Goal: Check status: Check status

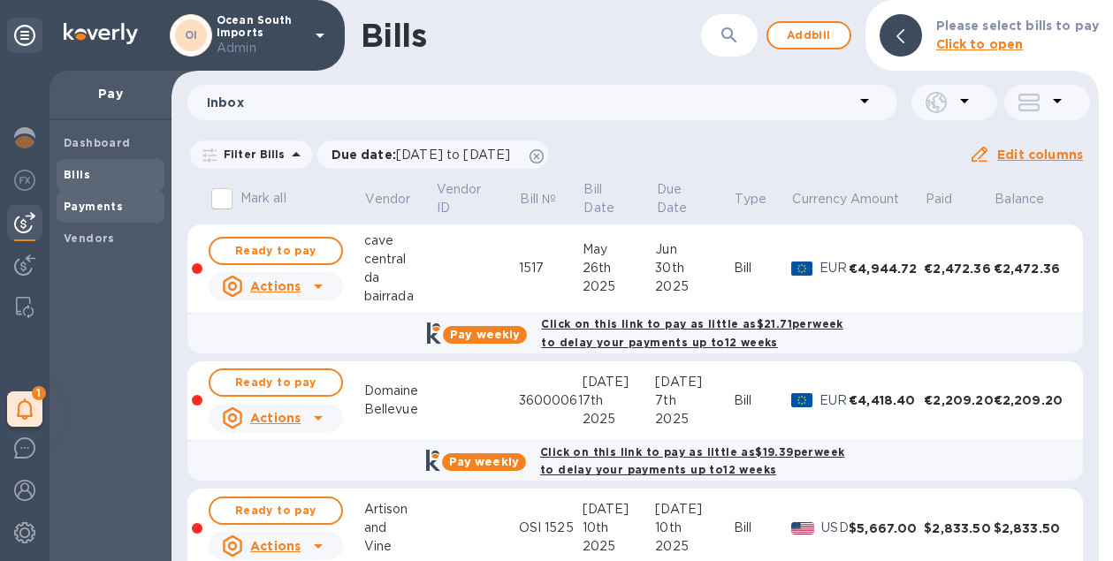
click at [93, 197] on div "Payments" at bounding box center [111, 207] width 108 height 32
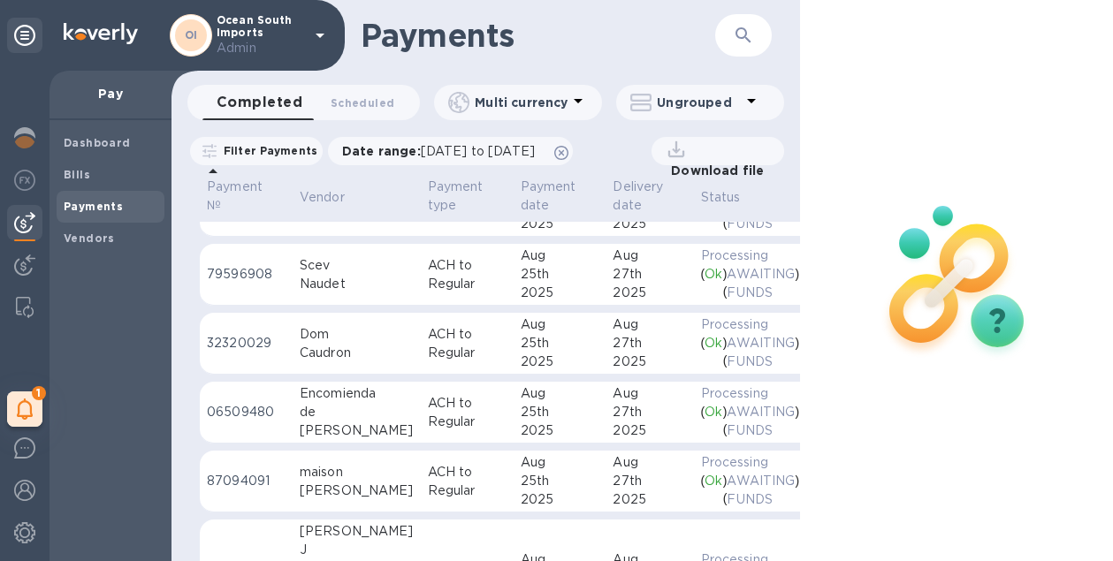
scroll to position [60, 0]
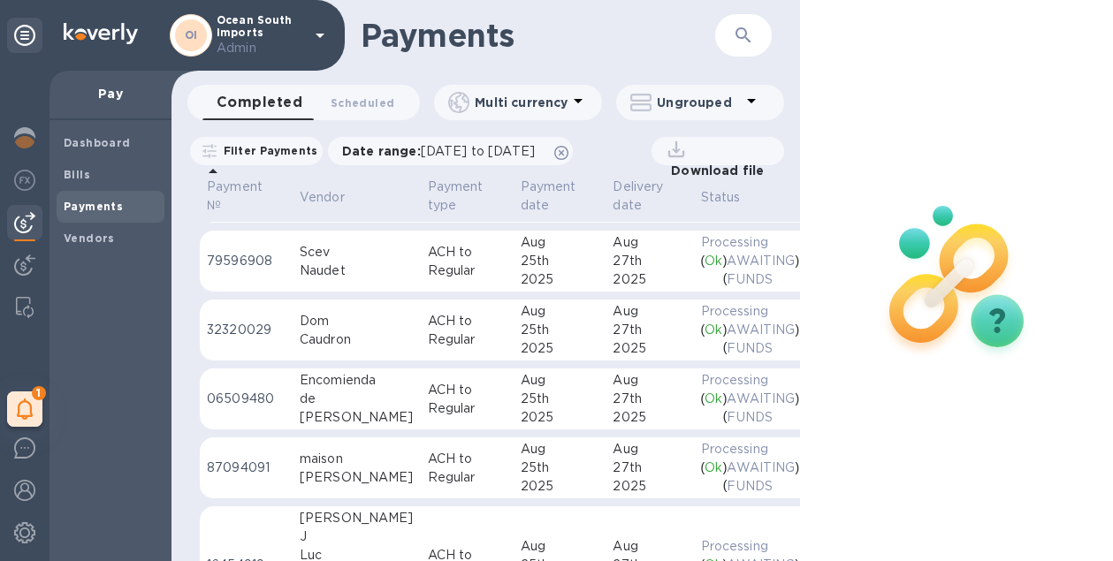
click at [354, 464] on div "maison" at bounding box center [357, 459] width 114 height 19
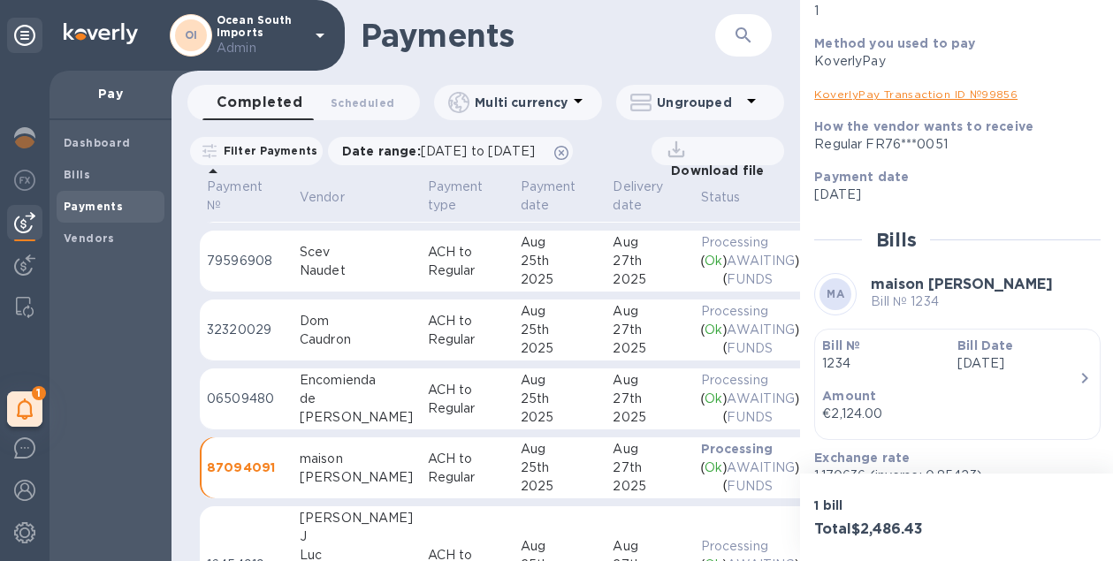
scroll to position [466, 0]
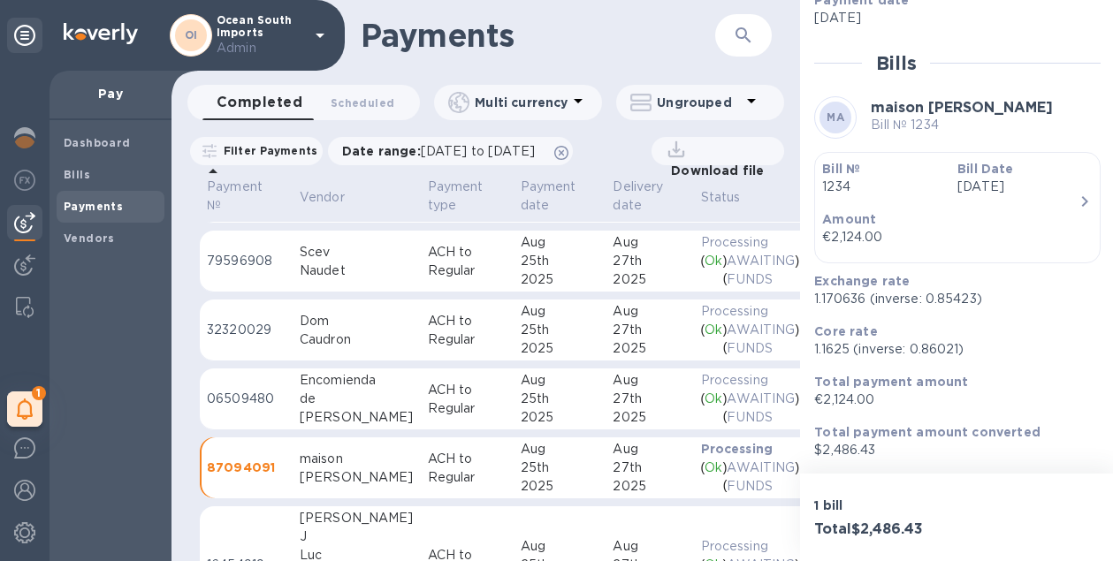
click at [924, 222] on p "Amount" at bounding box center [950, 219] width 256 height 18
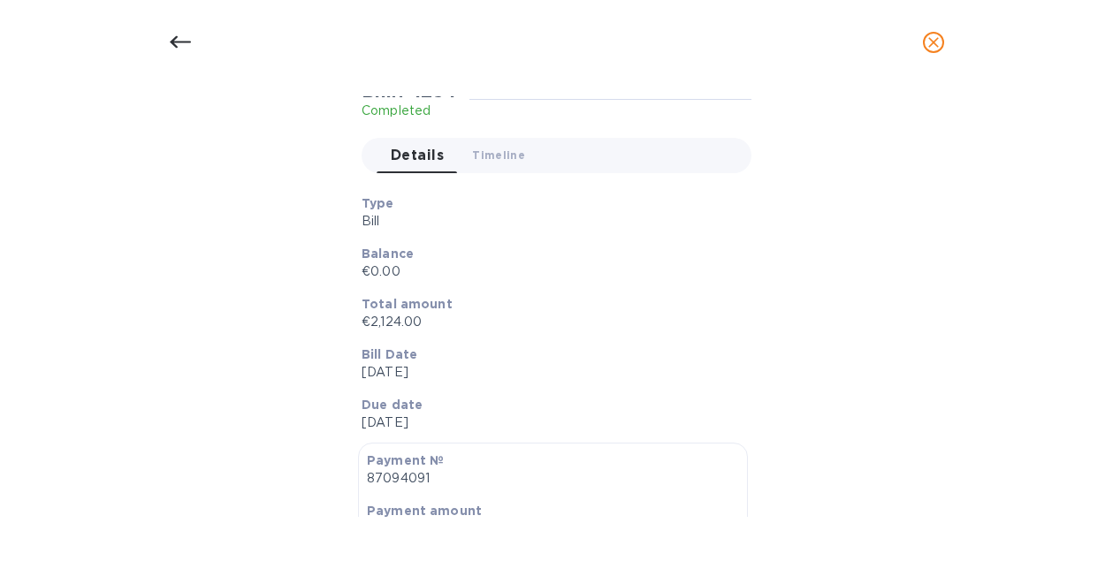
scroll to position [145, 0]
click at [496, 171] on button "Timeline 0" at bounding box center [498, 158] width 81 height 35
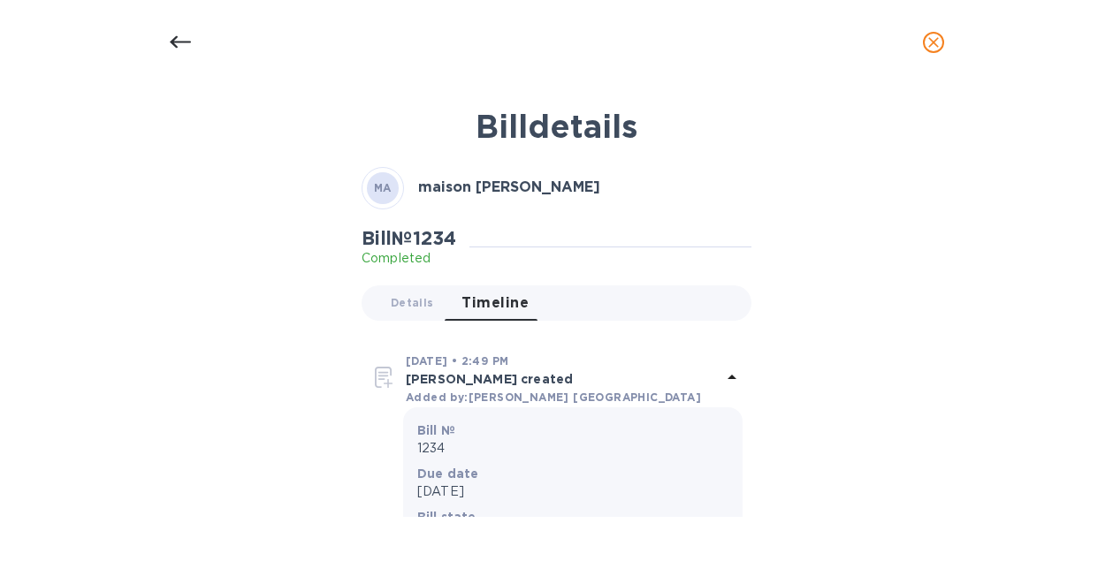
scroll to position [49, 0]
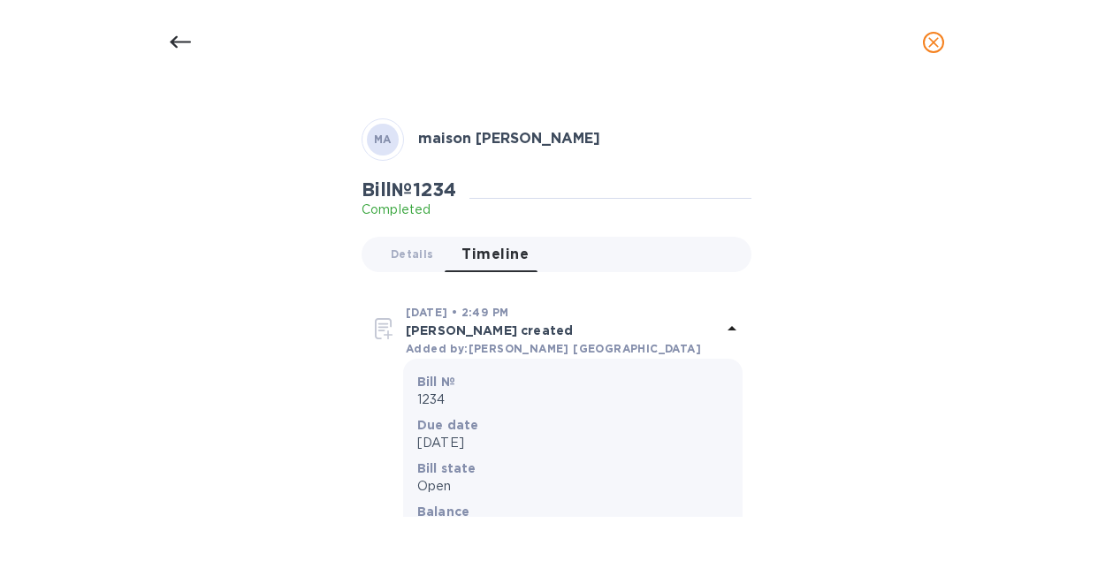
click at [167, 37] on div at bounding box center [180, 42] width 42 height 42
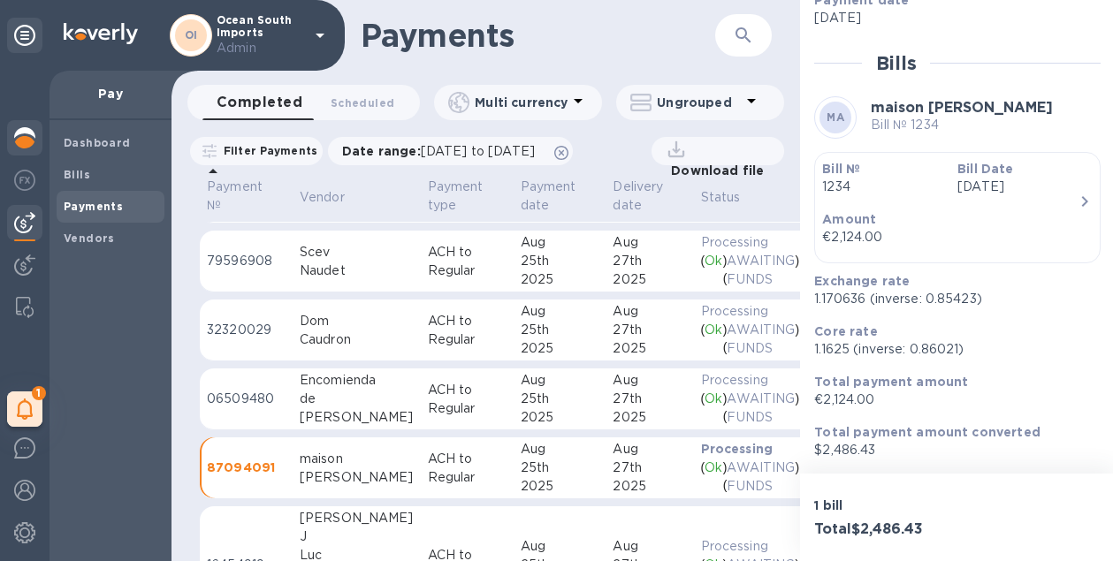
click at [16, 129] on img at bounding box center [24, 137] width 21 height 21
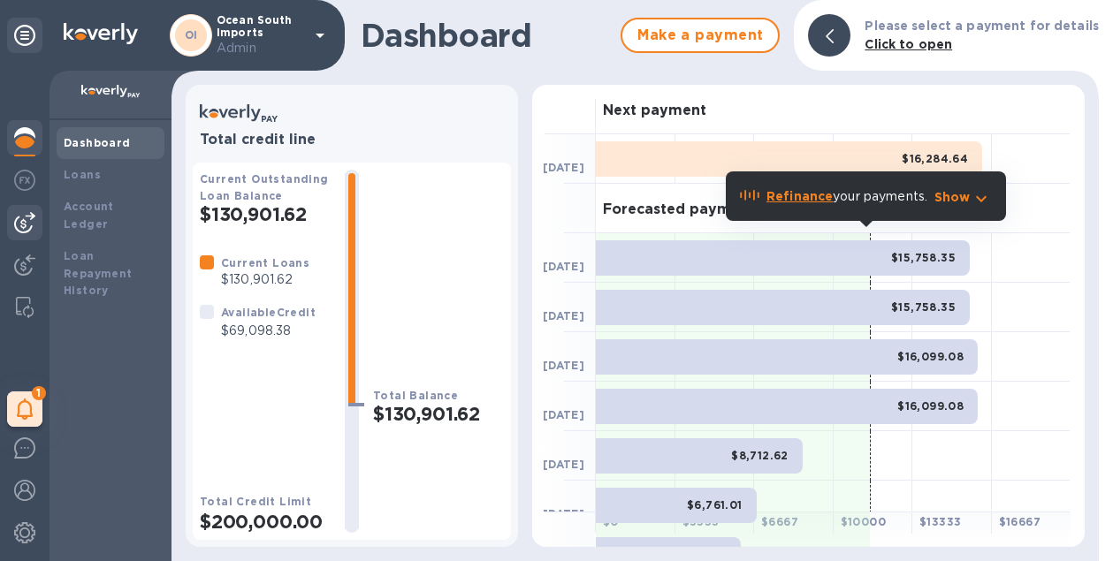
click at [31, 226] on img at bounding box center [24, 222] width 21 height 21
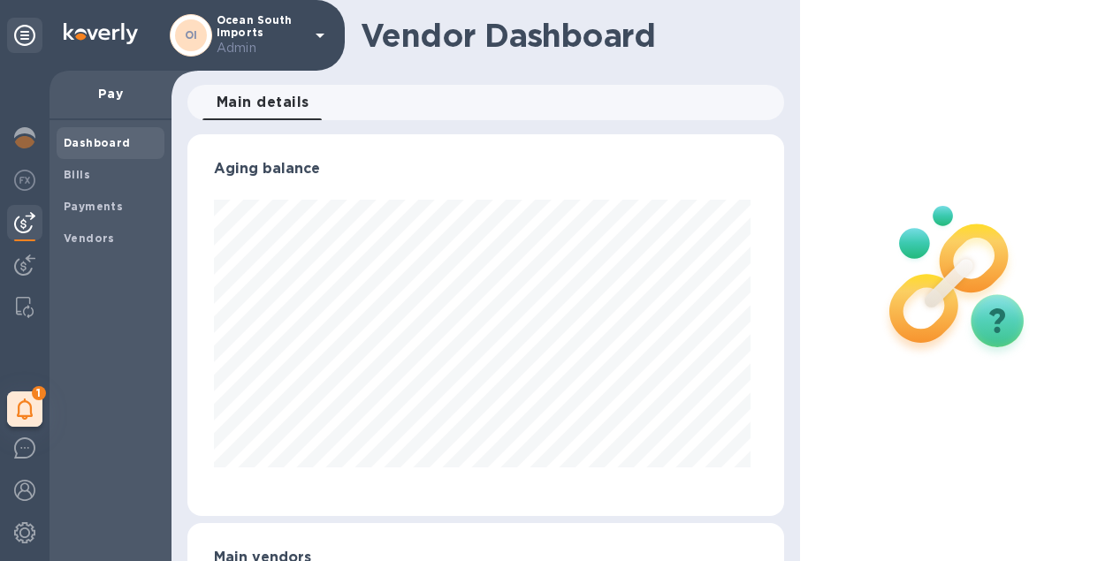
scroll to position [382, 589]
click at [111, 203] on b "Payments" at bounding box center [93, 206] width 59 height 13
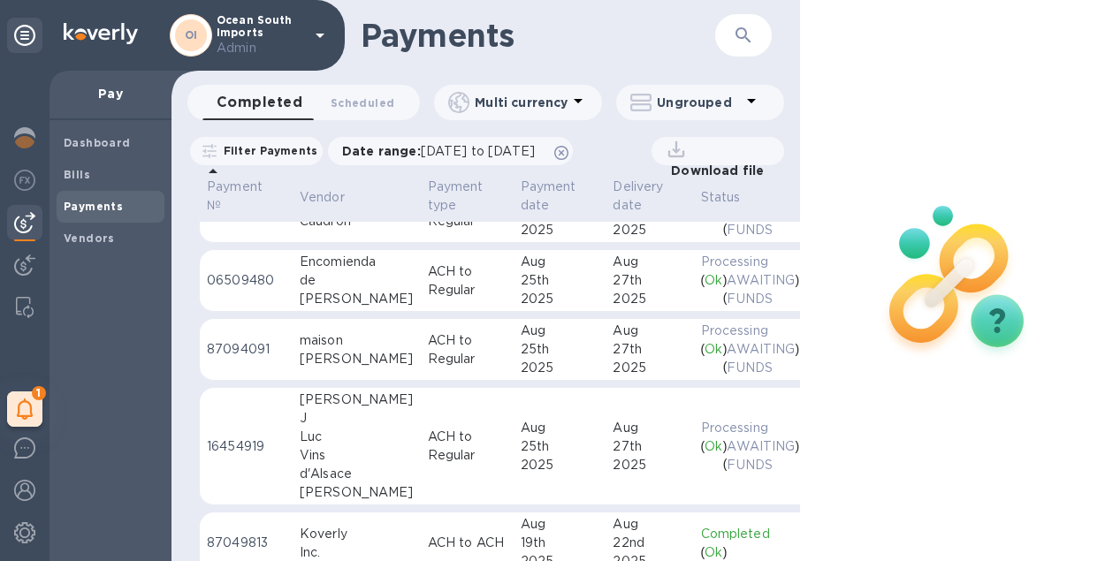
scroll to position [180, 0]
click at [336, 344] on div "maison" at bounding box center [357, 339] width 114 height 19
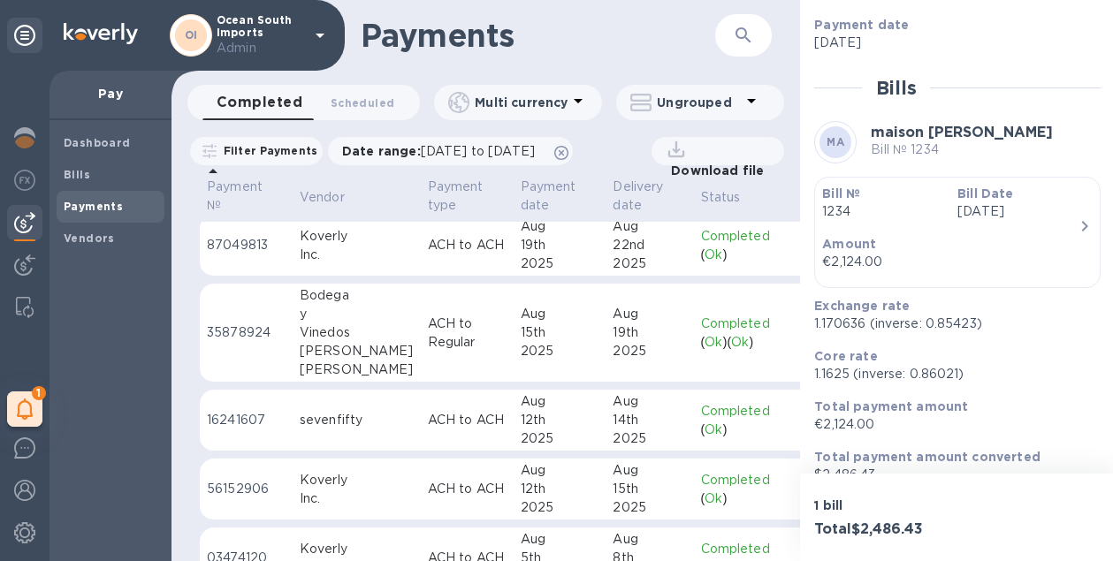
scroll to position [604, 0]
